Goal: Book appointment/travel/reservation

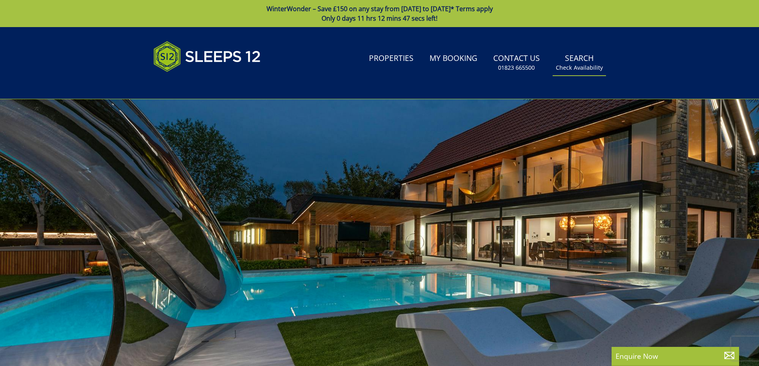
click at [585, 62] on link "Search Check Availability" at bounding box center [579, 63] width 53 height 26
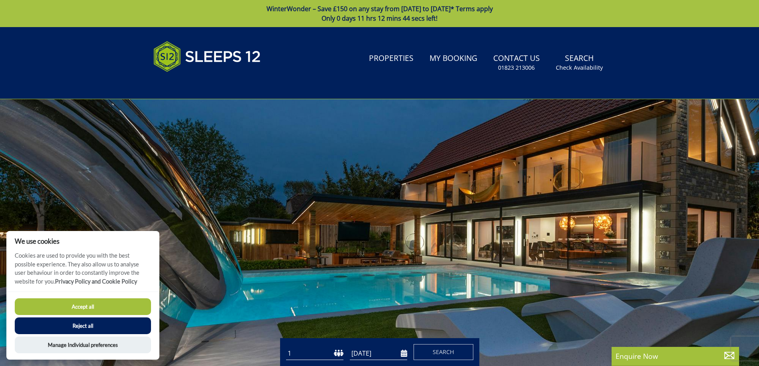
click at [92, 308] on button "Accept all" at bounding box center [83, 306] width 136 height 17
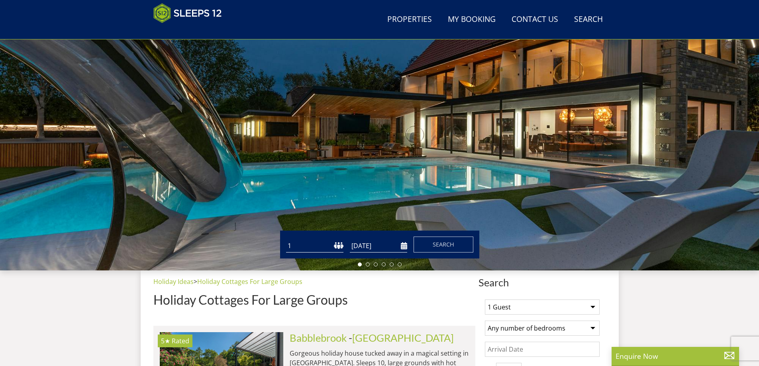
scroll to position [88, 0]
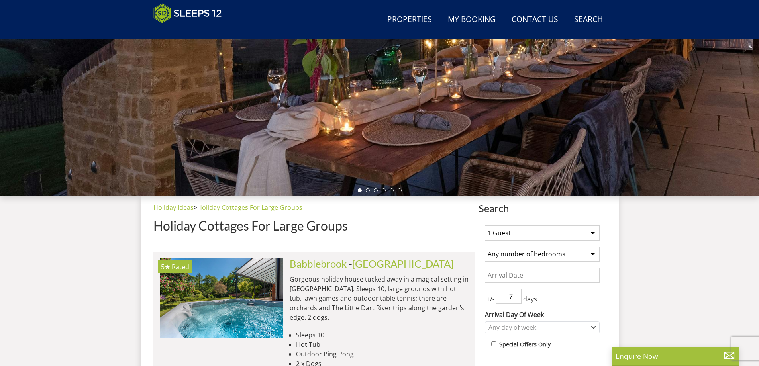
scroll to position [229, 0]
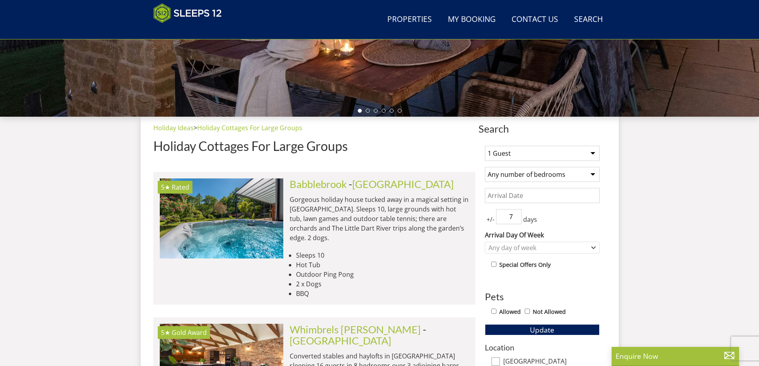
click at [591, 154] on select "1 Guest 2 Guests 3 Guests 4 Guests 5 Guests 6 Guests 7 Guests 8 Guests 9 Guests…" at bounding box center [542, 153] width 115 height 15
select select "9"
click at [485, 146] on select "1 Guest 2 Guests 3 Guests 4 Guests 5 Guests 6 Guests 7 Guests 8 Guests 9 Guests…" at bounding box center [542, 153] width 115 height 15
click at [594, 175] on select "Any number of bedrooms 4 Bedrooms 5 Bedrooms 6 Bedrooms 7 Bedrooms 8 Bedrooms 9…" at bounding box center [542, 174] width 115 height 15
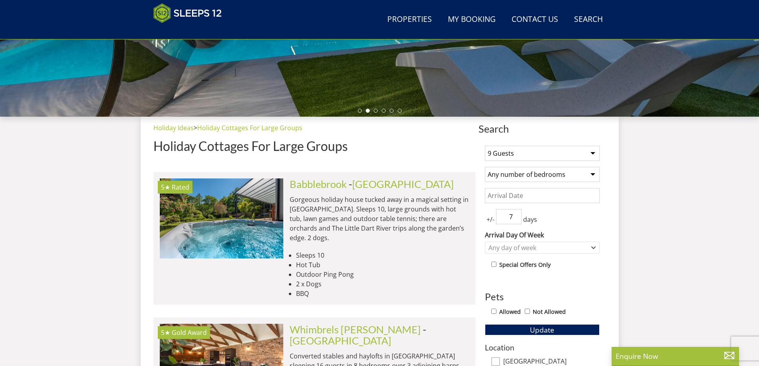
select select "5"
click at [485, 167] on select "Any number of bedrooms 4 Bedrooms 5 Bedrooms 6 Bedrooms 7 Bedrooms 8 Bedrooms 9…" at bounding box center [542, 174] width 115 height 15
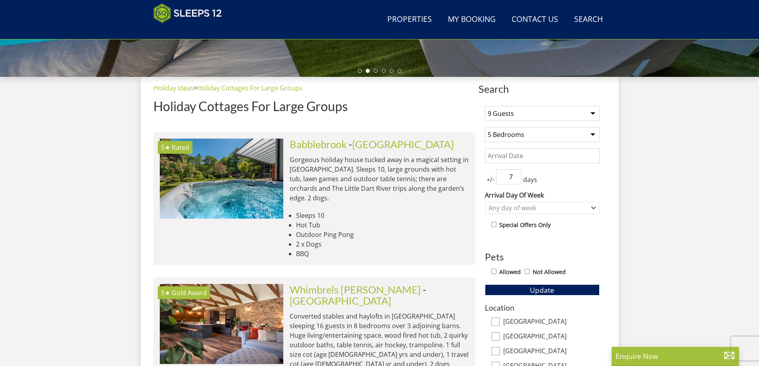
scroll to position [308, 0]
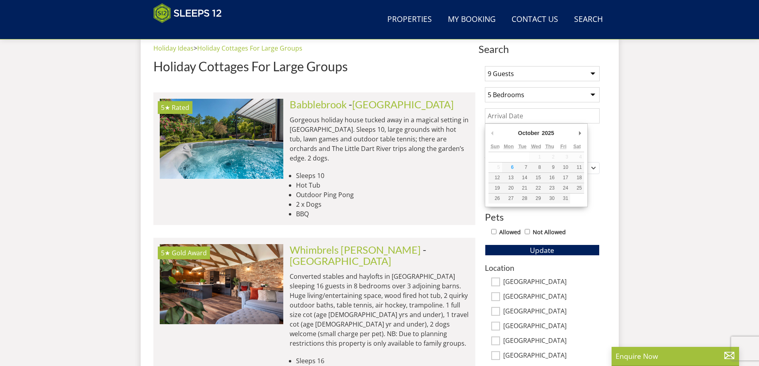
click at [512, 117] on input "Date" at bounding box center [542, 115] width 115 height 15
type input "19/06/2026"
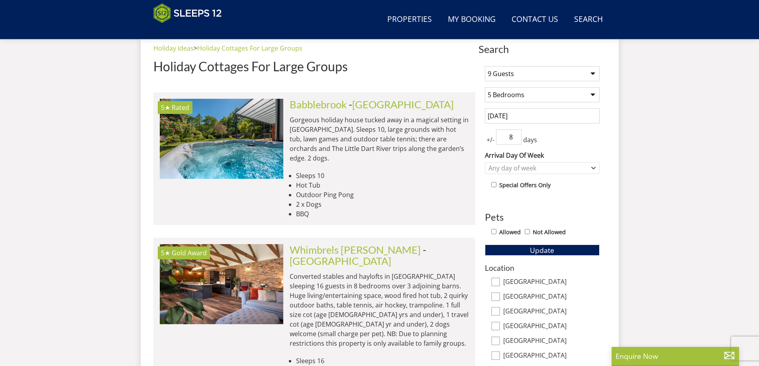
click at [516, 135] on input "8" at bounding box center [509, 136] width 26 height 15
click at [516, 138] on input "7" at bounding box center [509, 136] width 26 height 15
click at [516, 138] on input "6" at bounding box center [509, 136] width 26 height 15
click at [516, 138] on input "5" at bounding box center [509, 136] width 26 height 15
type input "4"
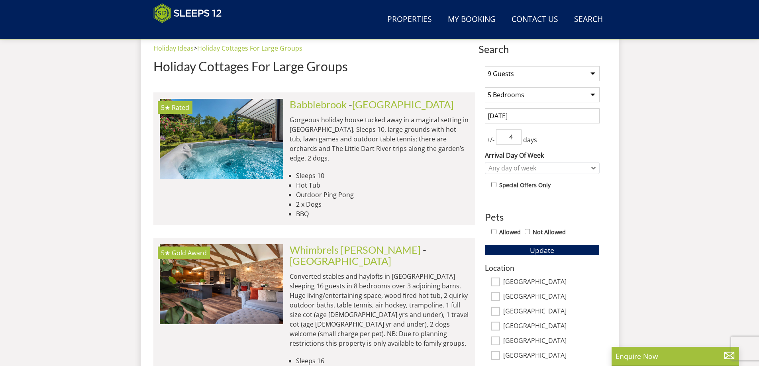
click at [516, 138] on input "4" at bounding box center [509, 136] width 26 height 15
click at [594, 167] on icon "Combobox" at bounding box center [593, 168] width 4 height 5
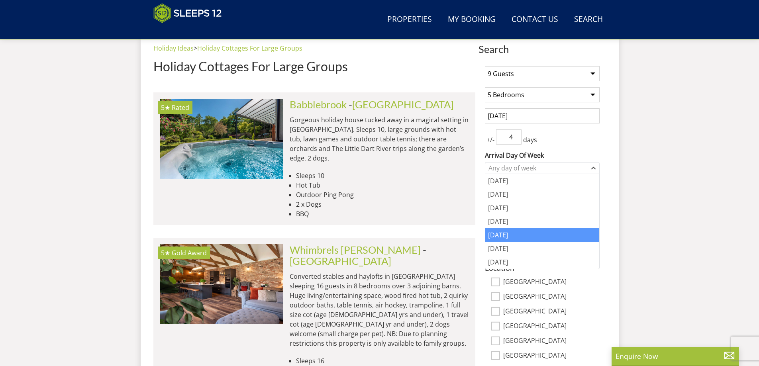
click at [540, 231] on div "[DATE]" at bounding box center [542, 235] width 114 height 14
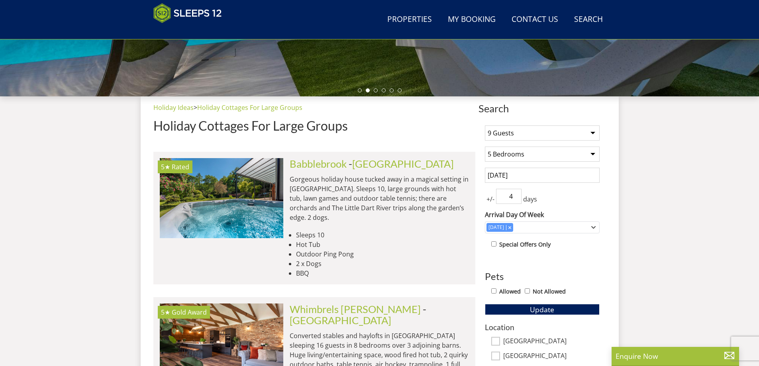
scroll to position [229, 0]
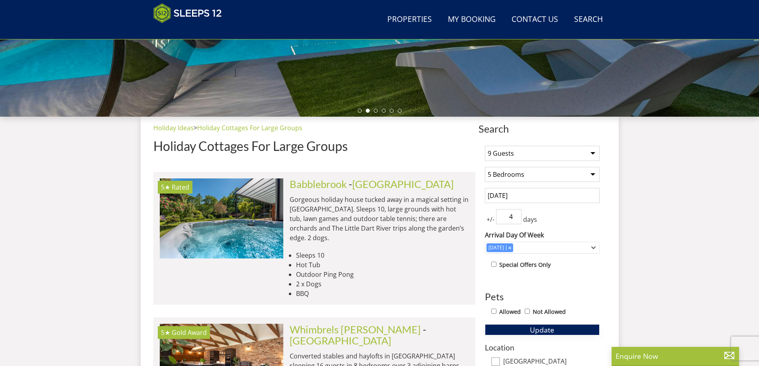
click at [543, 332] on span "Update" at bounding box center [542, 330] width 24 height 10
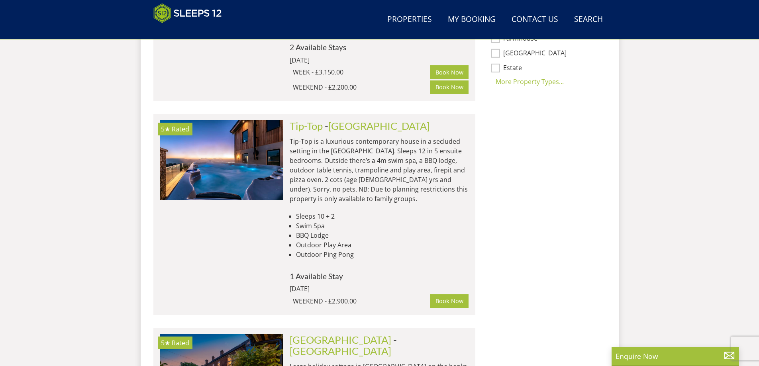
scroll to position [428, 0]
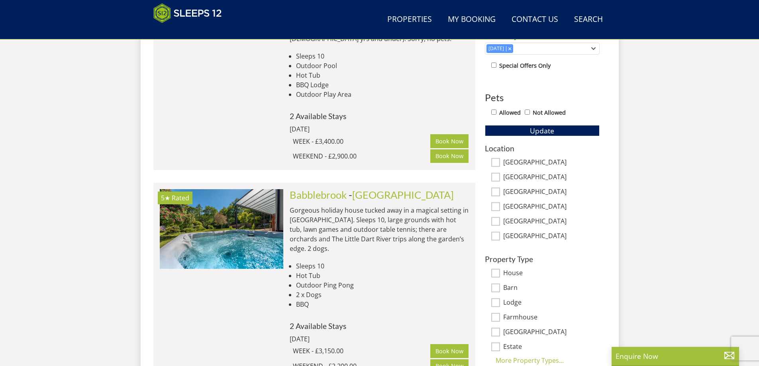
click at [496, 163] on input "[GEOGRAPHIC_DATA]" at bounding box center [495, 162] width 9 height 9
checkbox input "true"
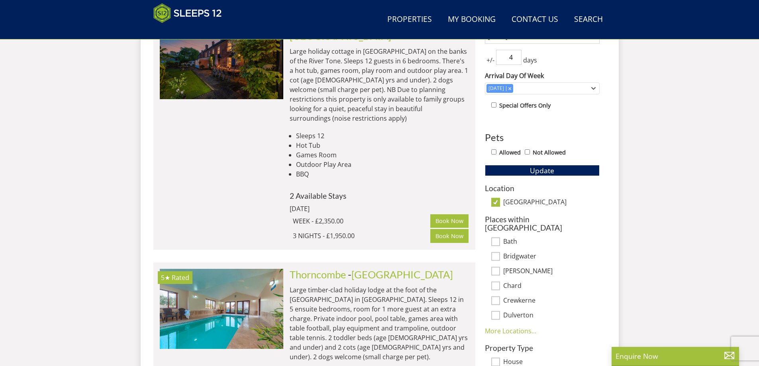
scroll to position [189, 0]
